Goal: Information Seeking & Learning: Learn about a topic

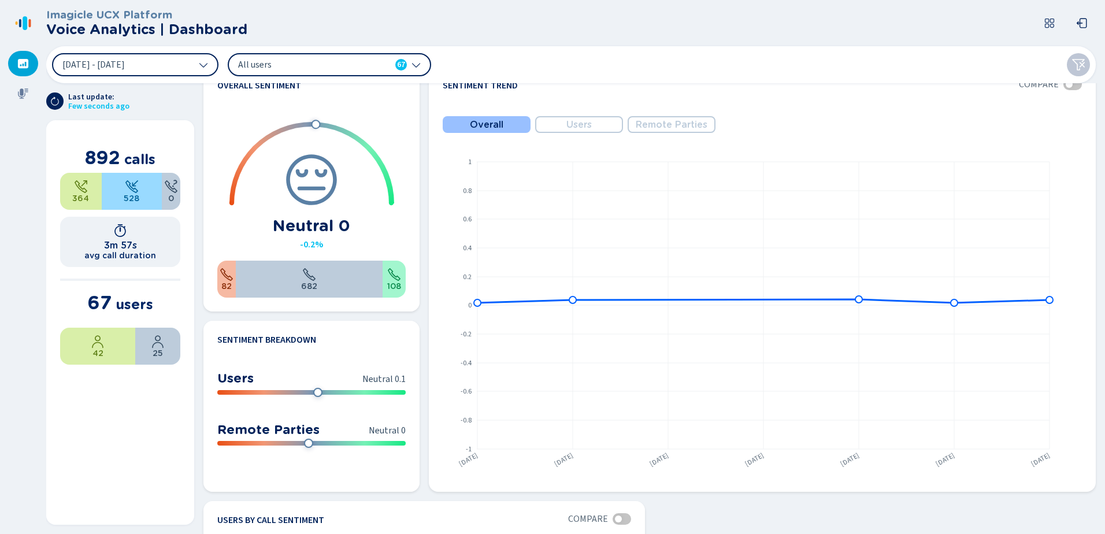
scroll to position [578, 0]
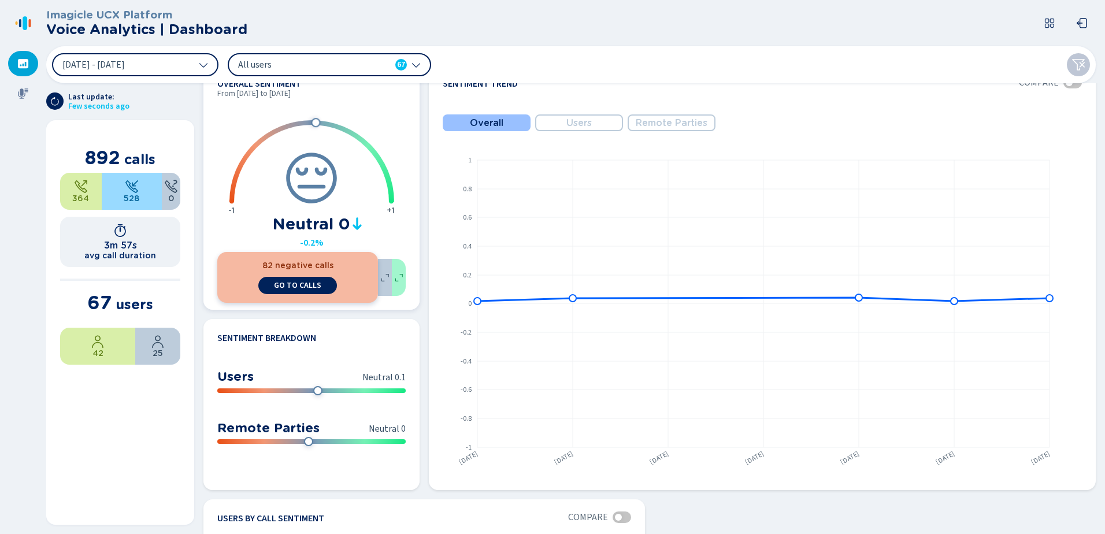
click at [224, 284] on div "82 negative calls go to calls" at bounding box center [297, 277] width 161 height 51
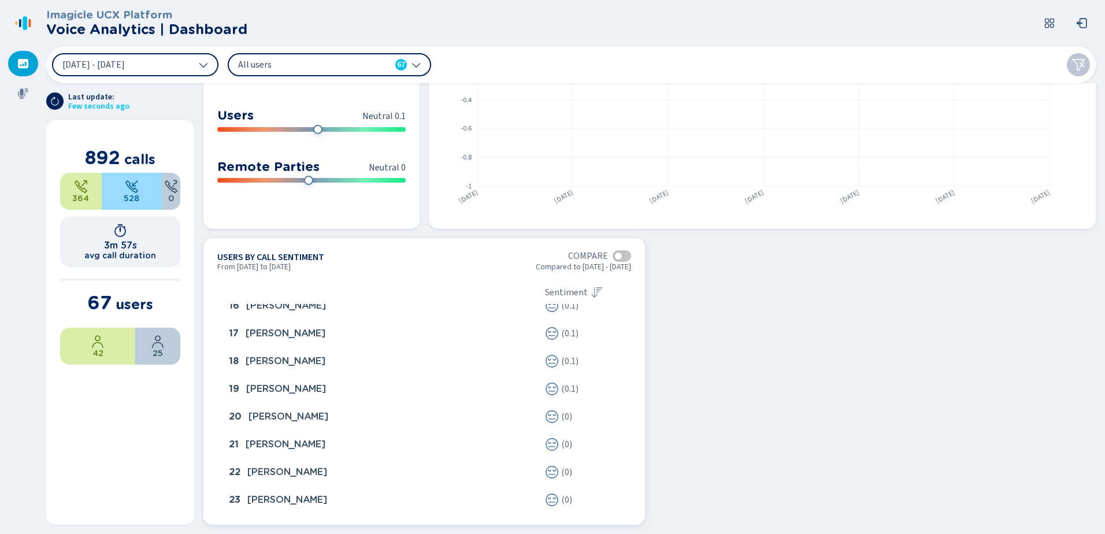
scroll to position [452, 0]
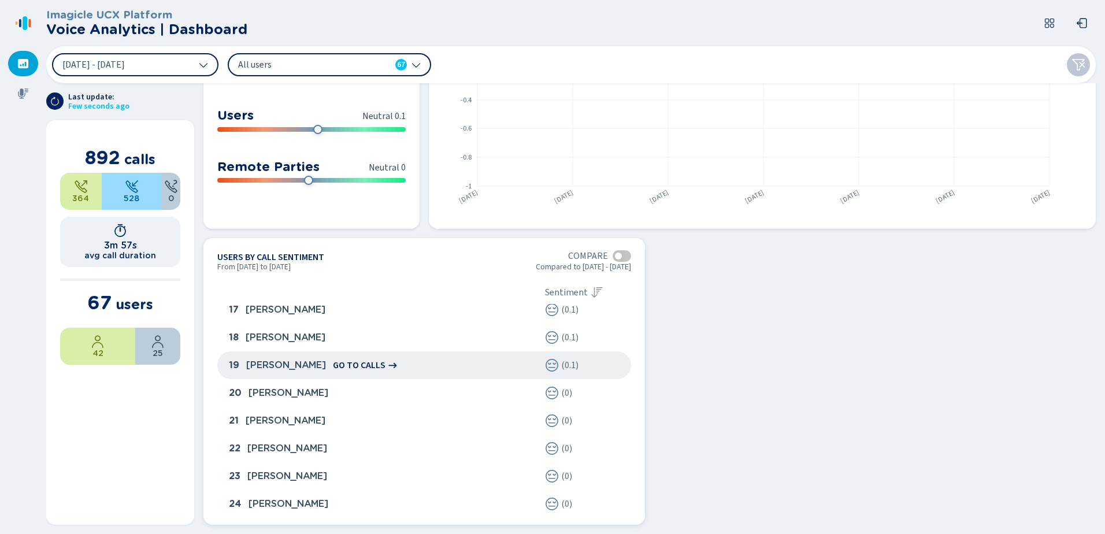
click at [300, 368] on span "[PERSON_NAME]" at bounding box center [286, 365] width 80 height 10
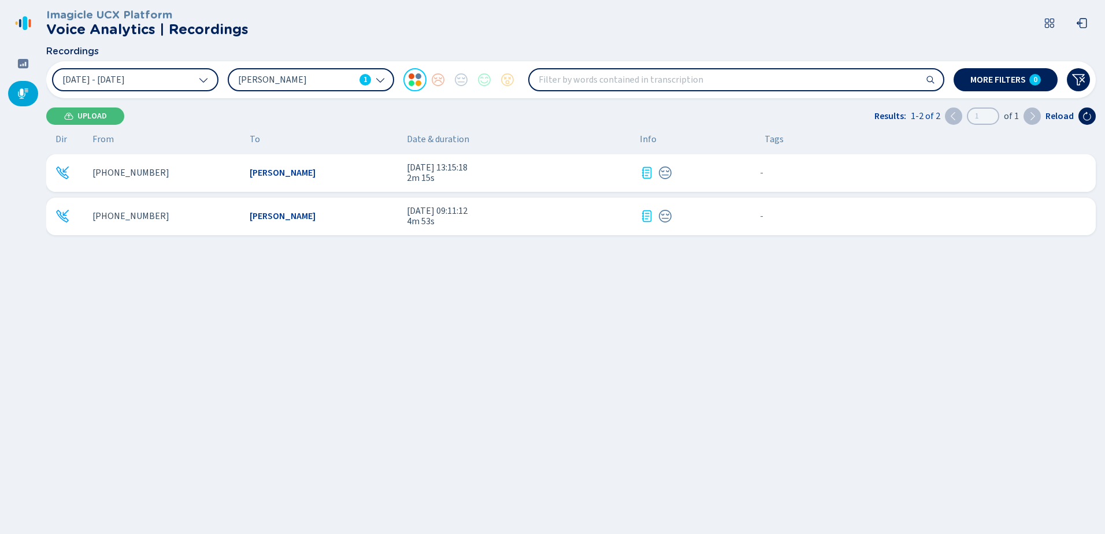
click at [650, 170] on icon at bounding box center [647, 173] width 14 height 14
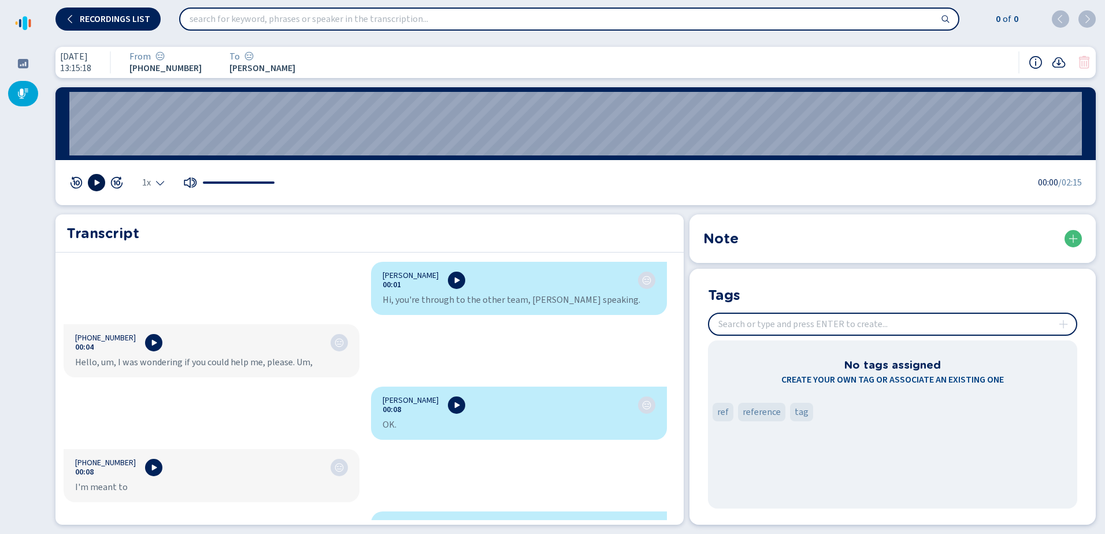
click at [97, 179] on icon at bounding box center [96, 182] width 9 height 9
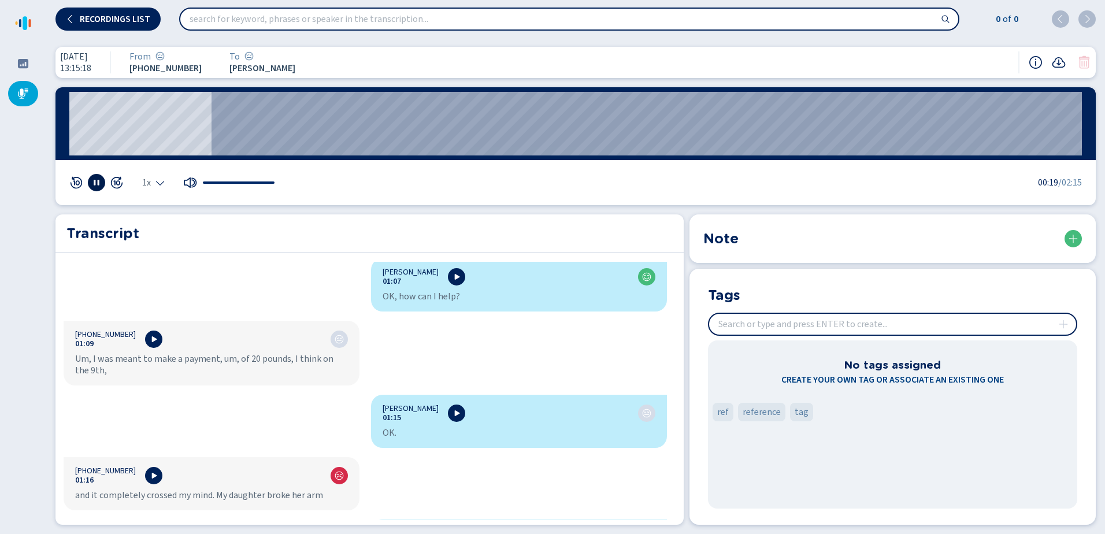
scroll to position [1329, 0]
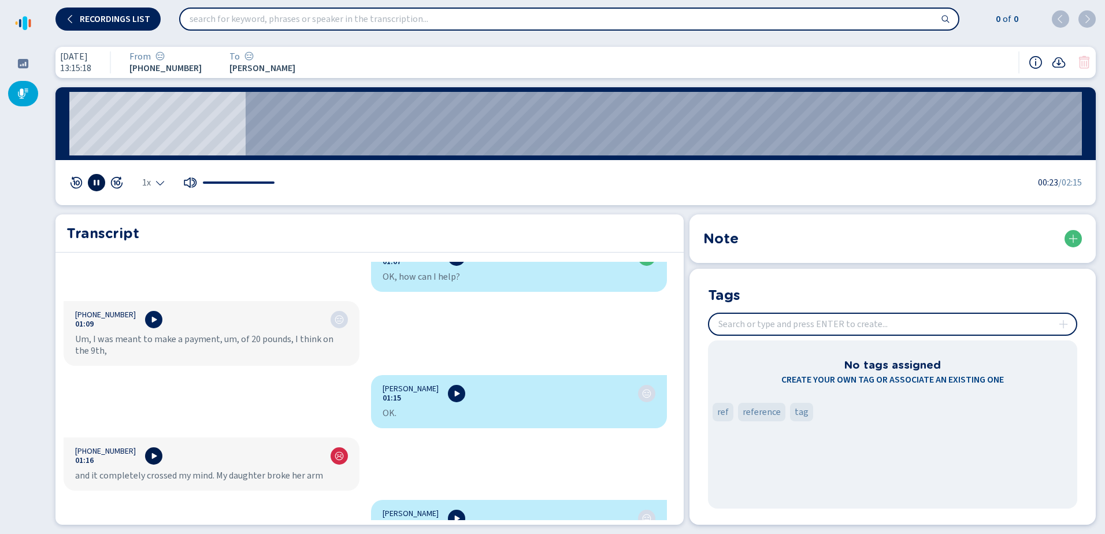
click at [149, 459] on icon at bounding box center [153, 455] width 9 height 9
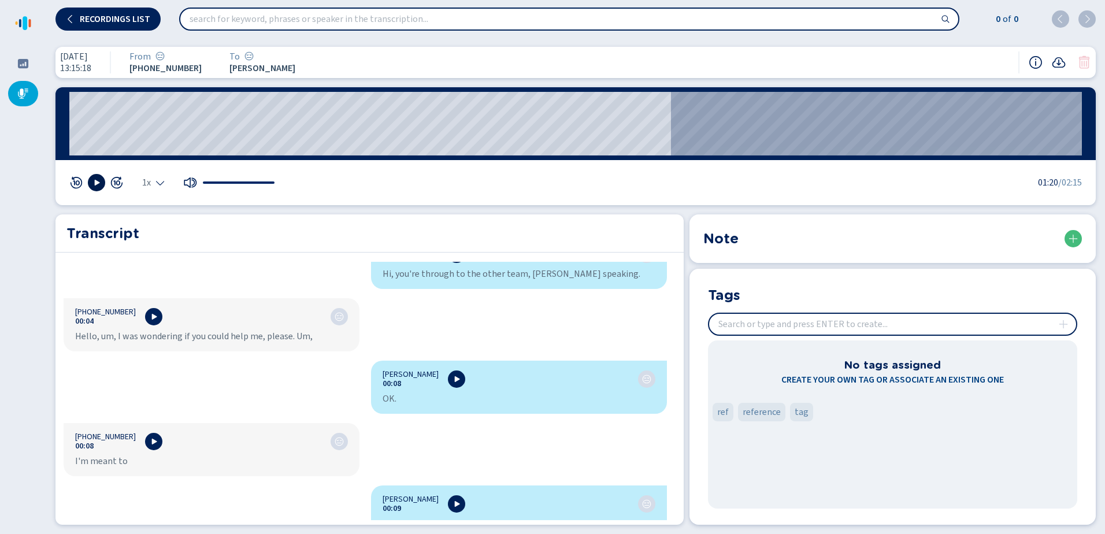
scroll to position [0, 0]
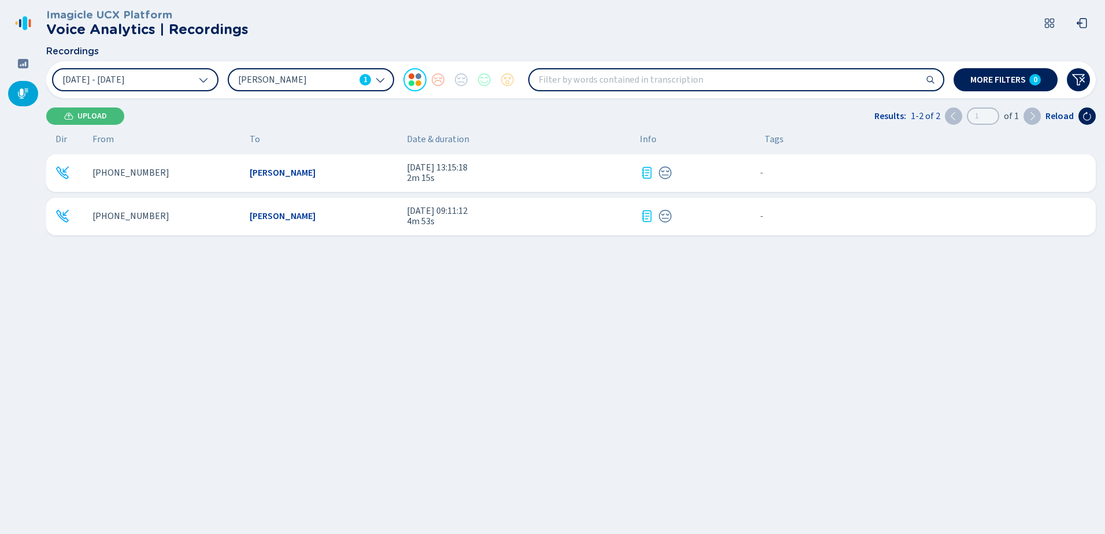
click at [649, 216] on icon at bounding box center [647, 216] width 14 height 14
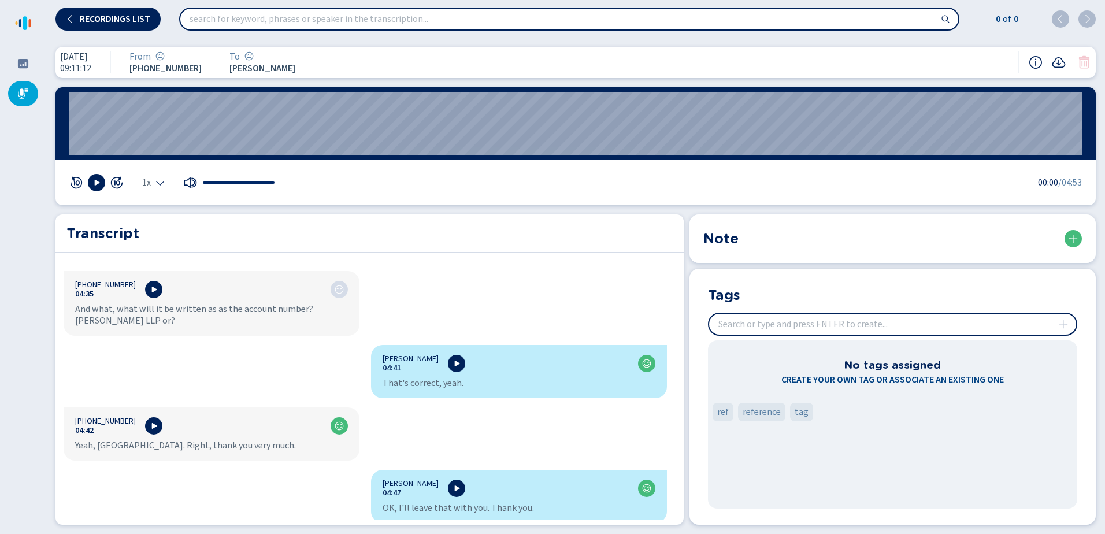
scroll to position [4016, 0]
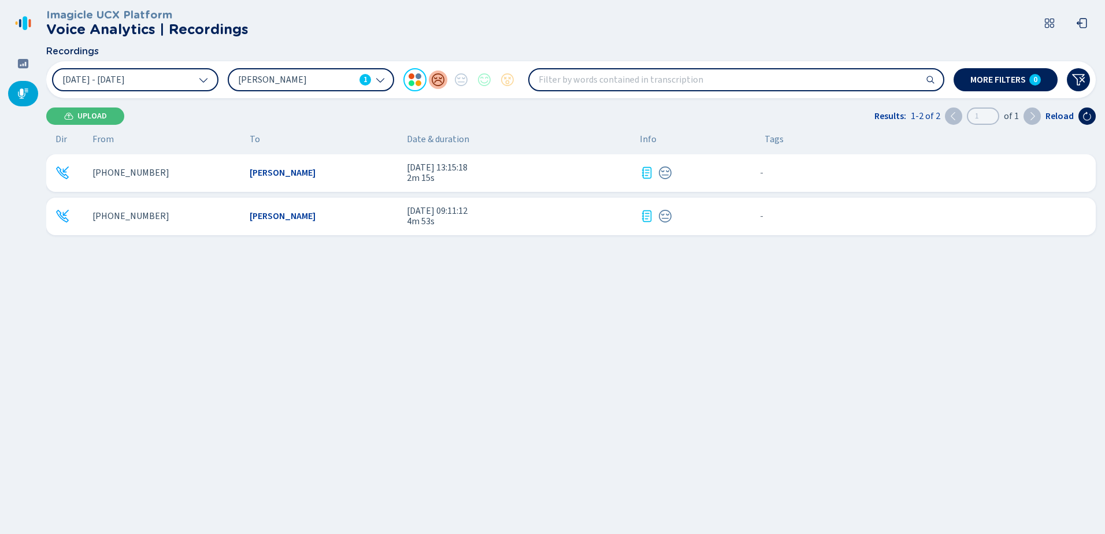
click at [440, 80] on div at bounding box center [437, 79] width 23 height 23
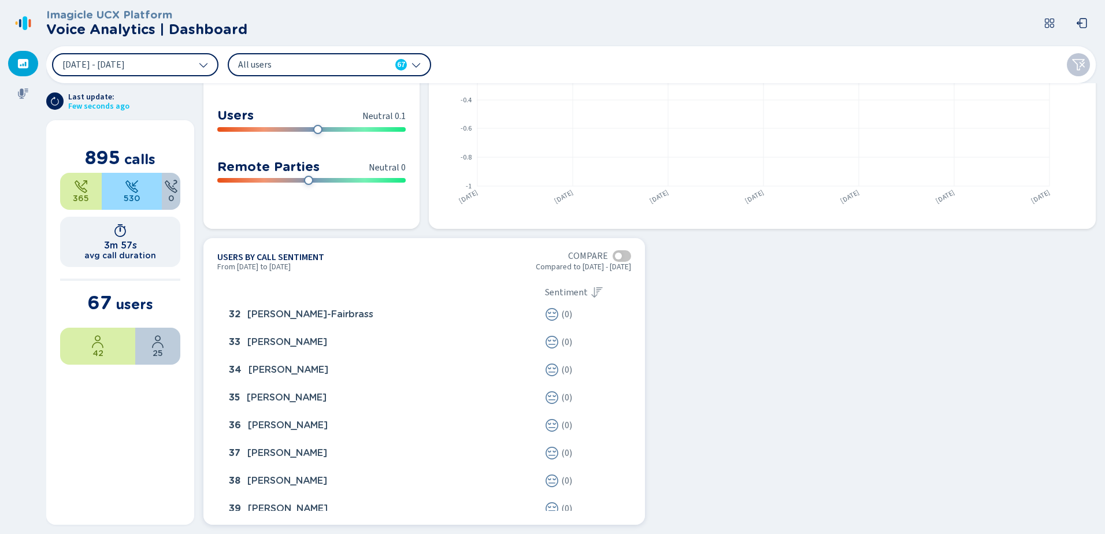
scroll to position [958, 0]
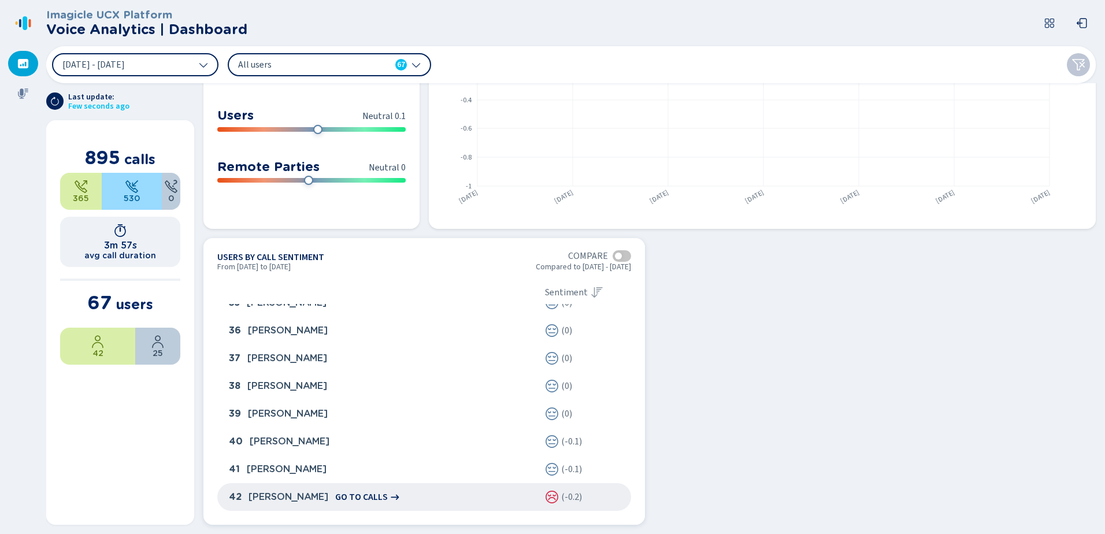
click at [552, 498] on icon at bounding box center [552, 497] width 13 height 13
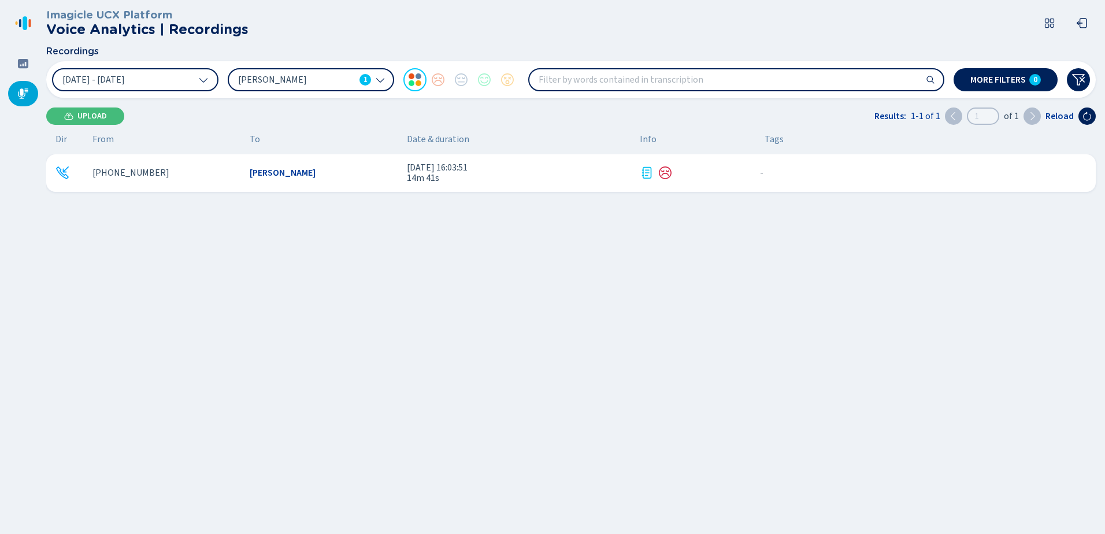
click at [647, 172] on icon at bounding box center [647, 173] width 14 height 14
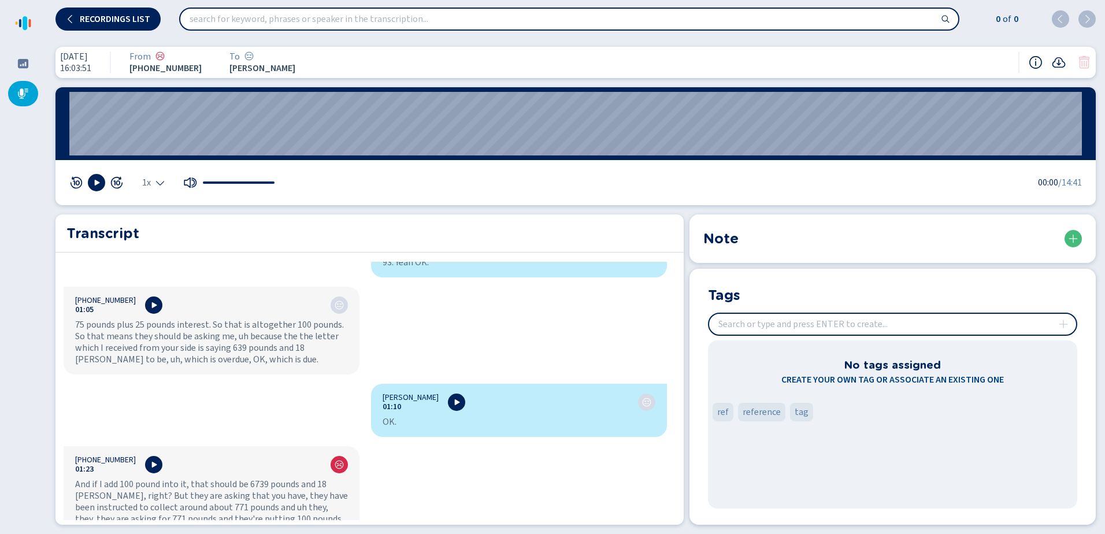
scroll to position [1040, 0]
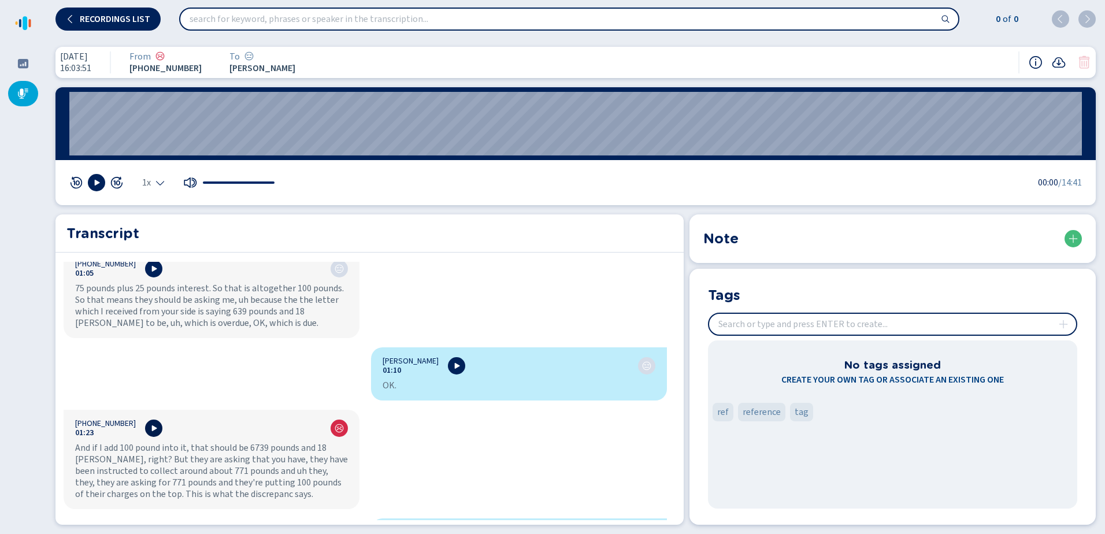
click at [149, 424] on icon at bounding box center [153, 428] width 9 height 9
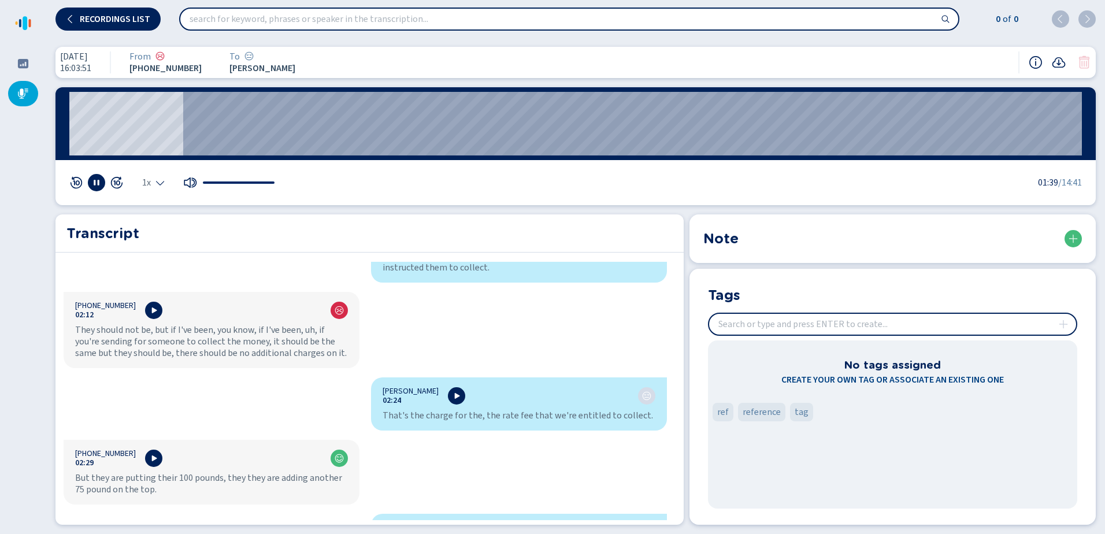
scroll to position [1560, 0]
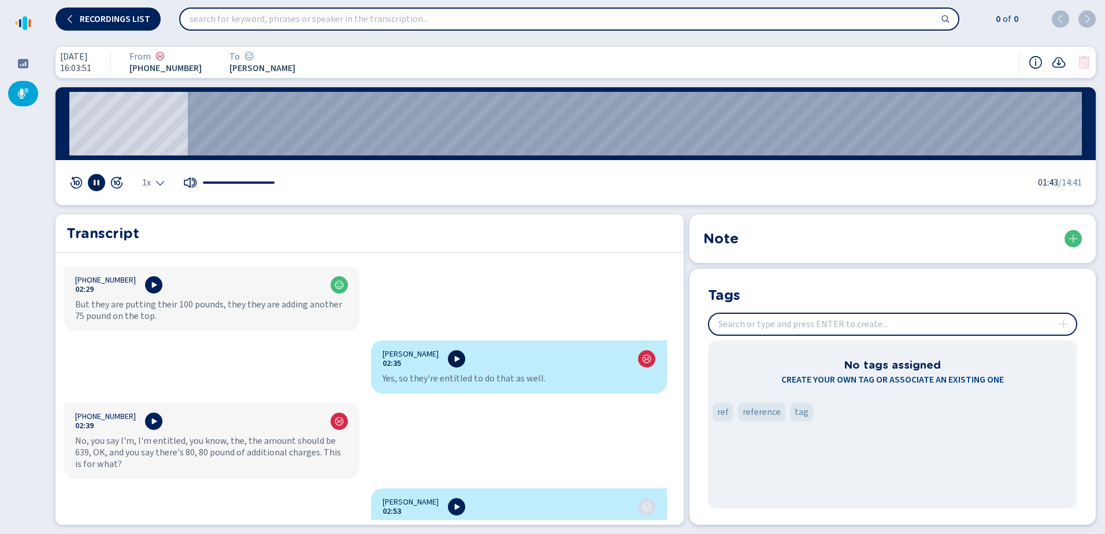
click at [461, 354] on icon at bounding box center [456, 358] width 9 height 9
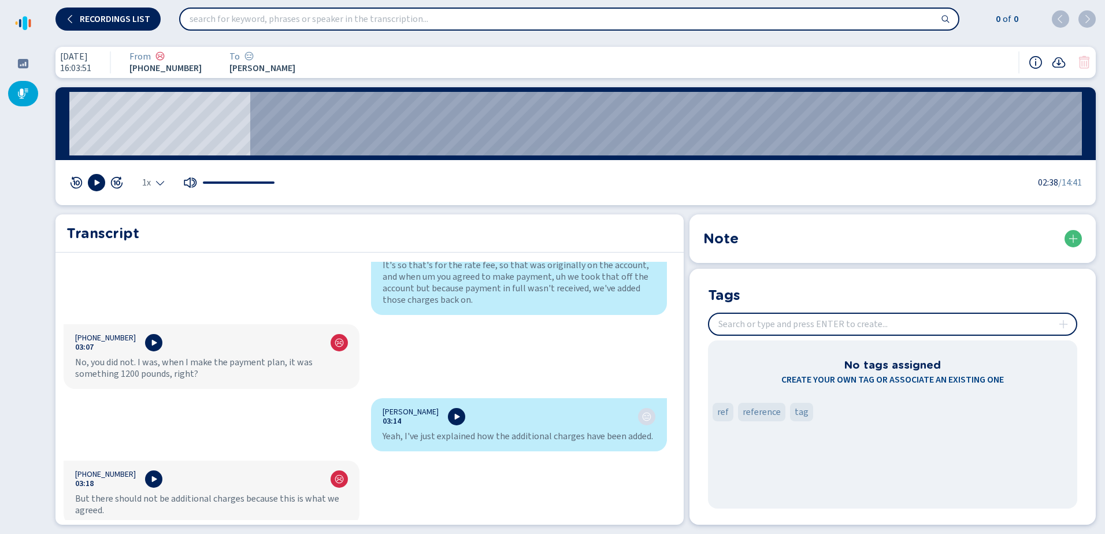
scroll to position [1849, 0]
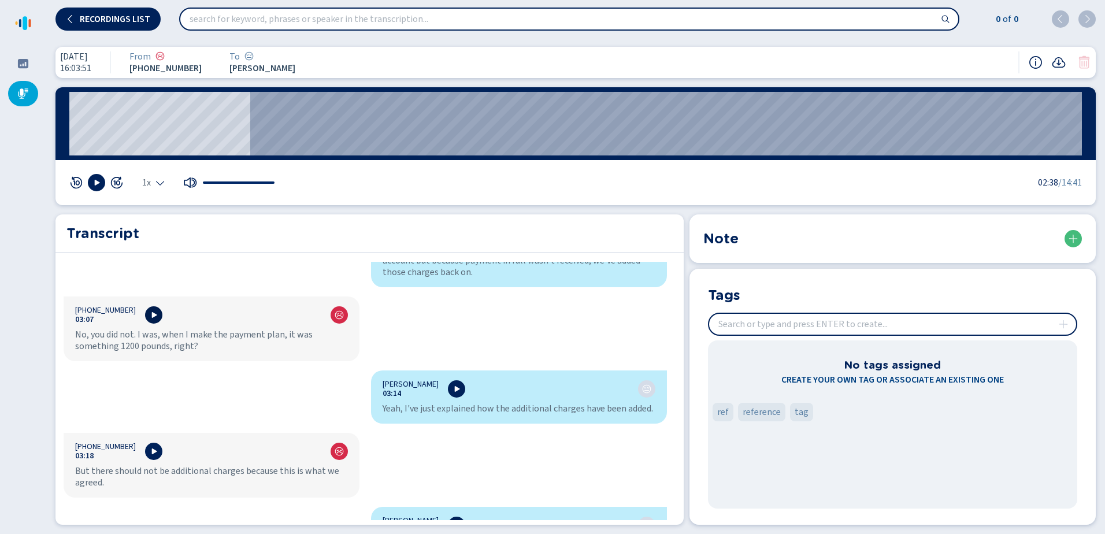
click at [149, 310] on icon at bounding box center [153, 314] width 9 height 9
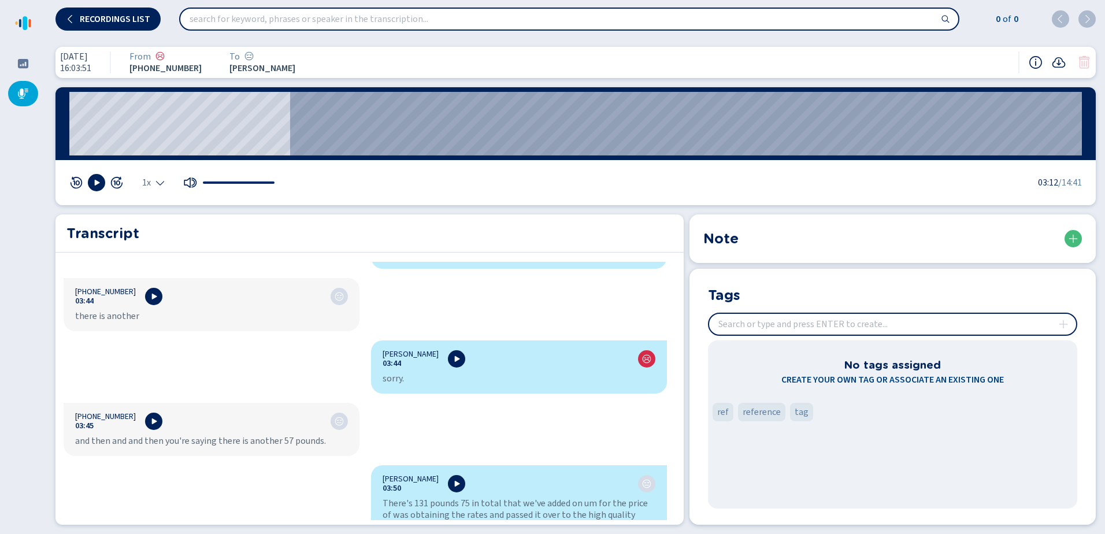
scroll to position [2369, 0]
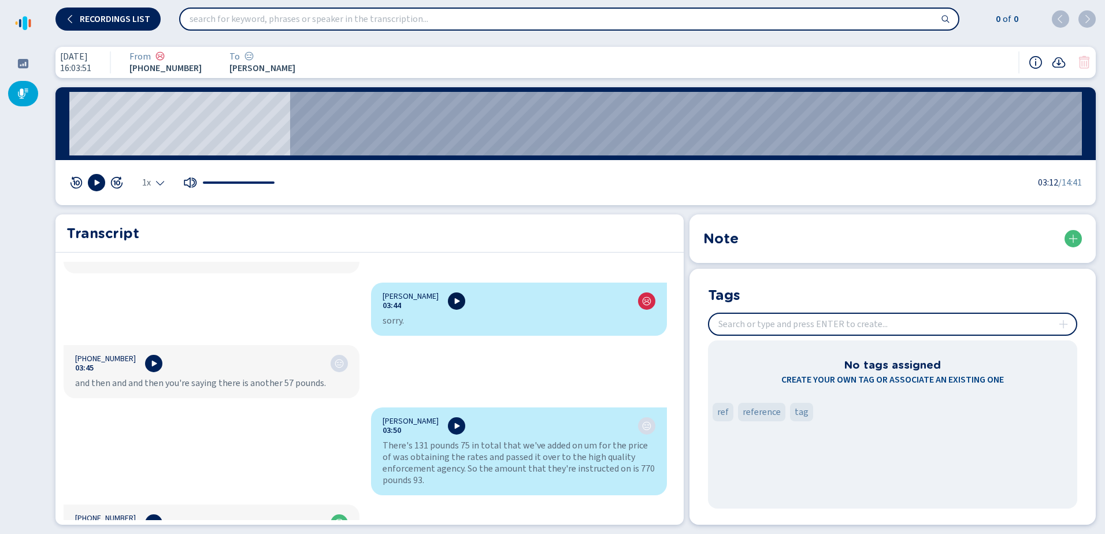
click at [461, 296] on icon at bounding box center [456, 300] width 9 height 9
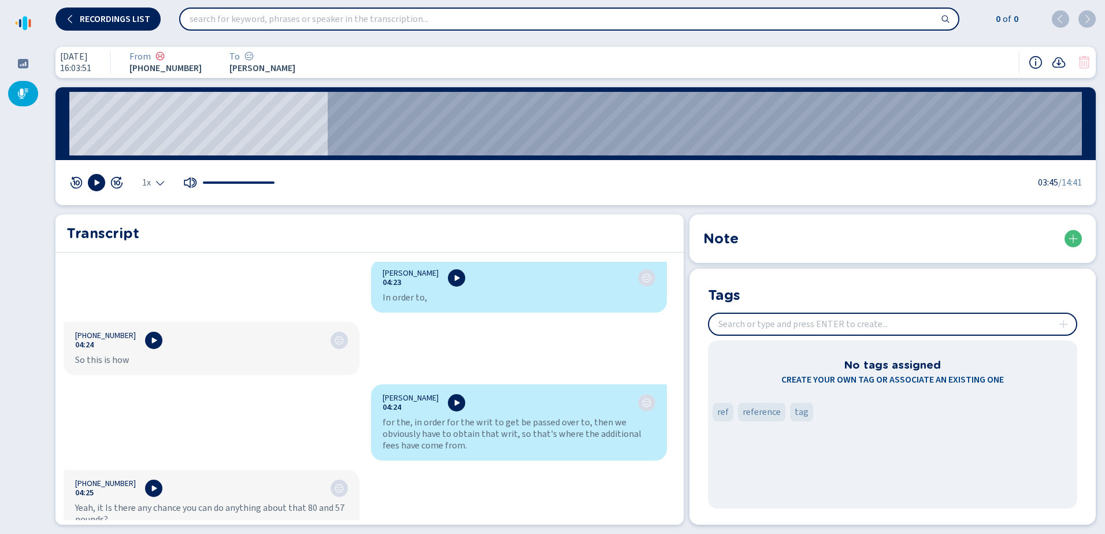
scroll to position [2889, 0]
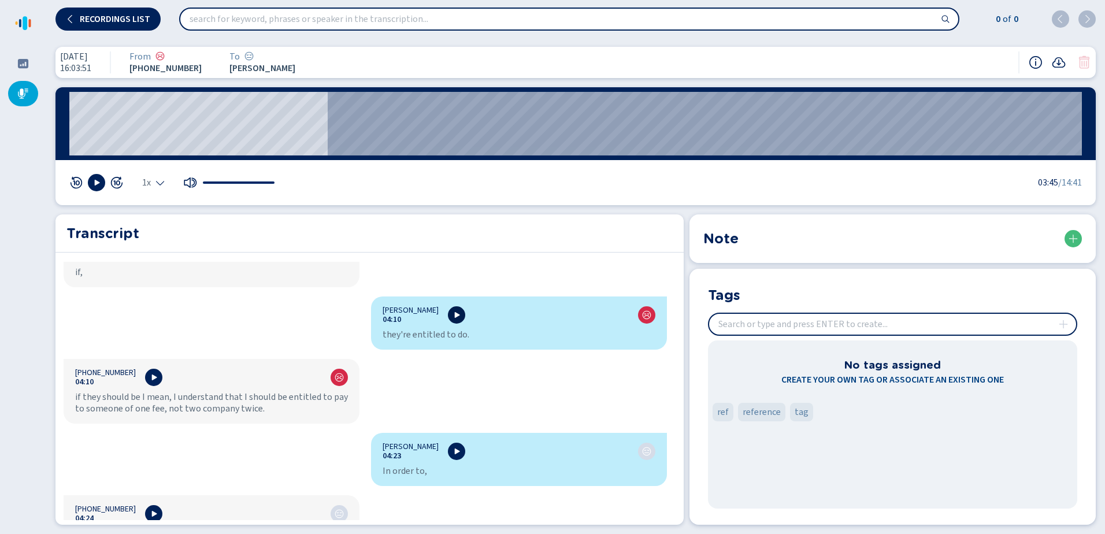
click at [461, 310] on icon at bounding box center [456, 314] width 9 height 9
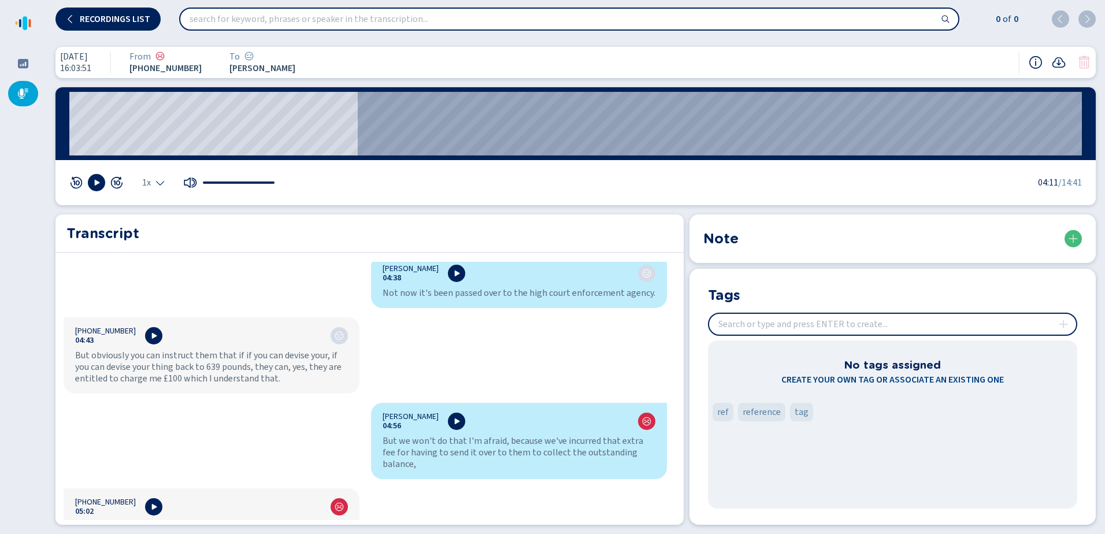
scroll to position [3467, 0]
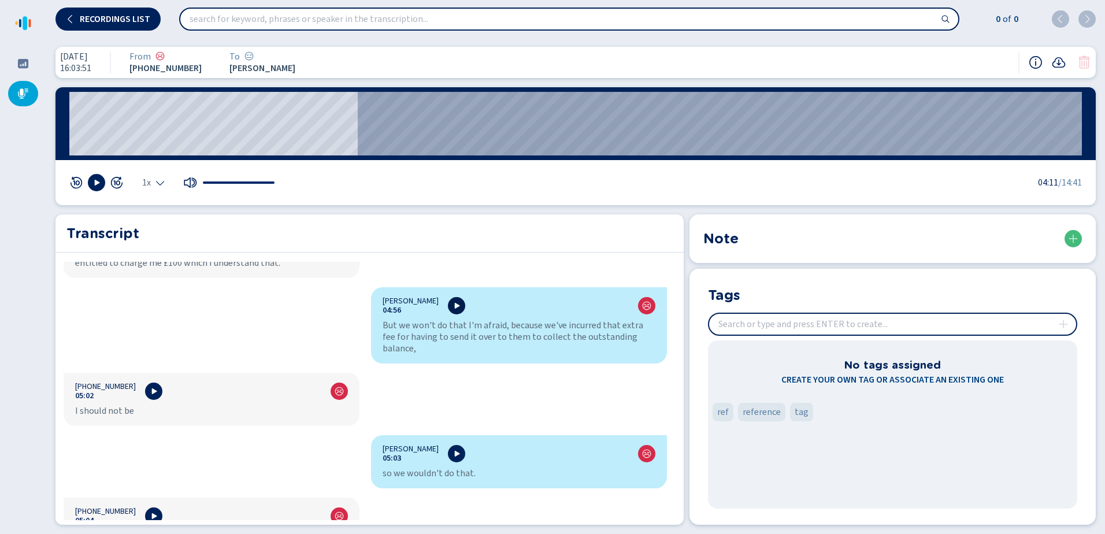
click at [460, 303] on icon at bounding box center [457, 306] width 5 height 6
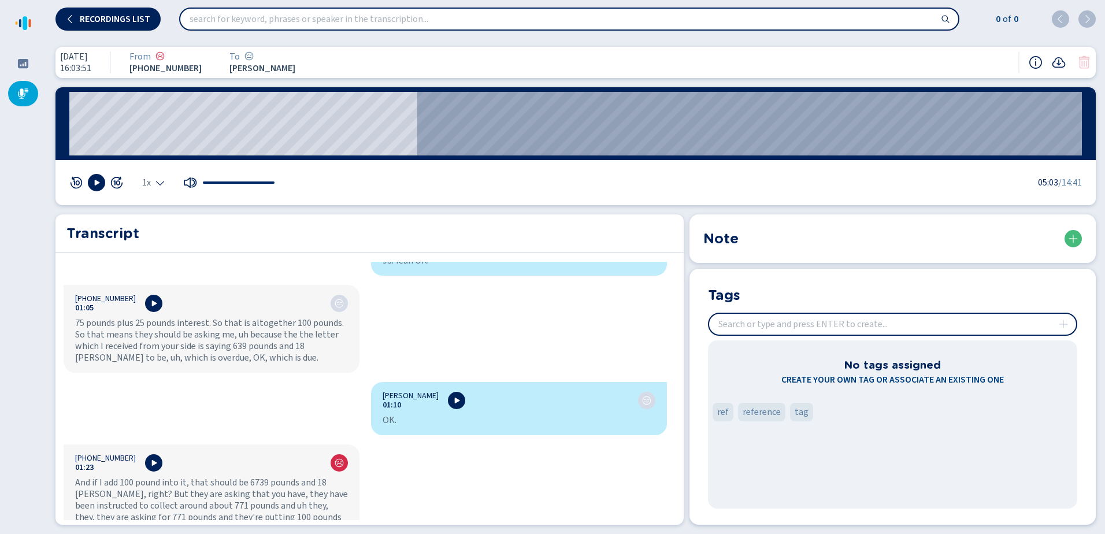
scroll to position [0, 0]
